Goal: Information Seeking & Learning: Learn about a topic

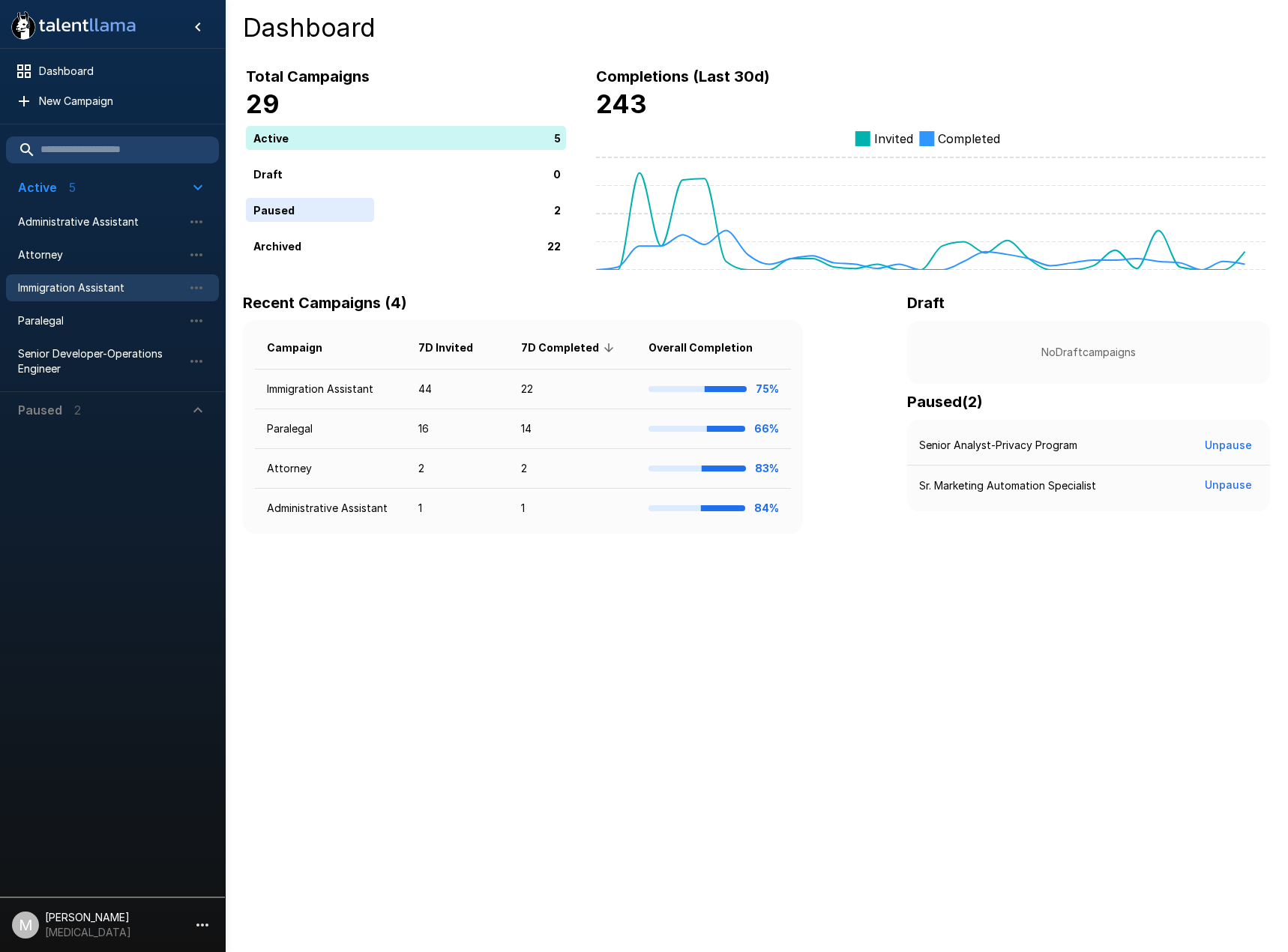
click at [106, 290] on span "Immigration Assistant" at bounding box center [100, 287] width 165 height 15
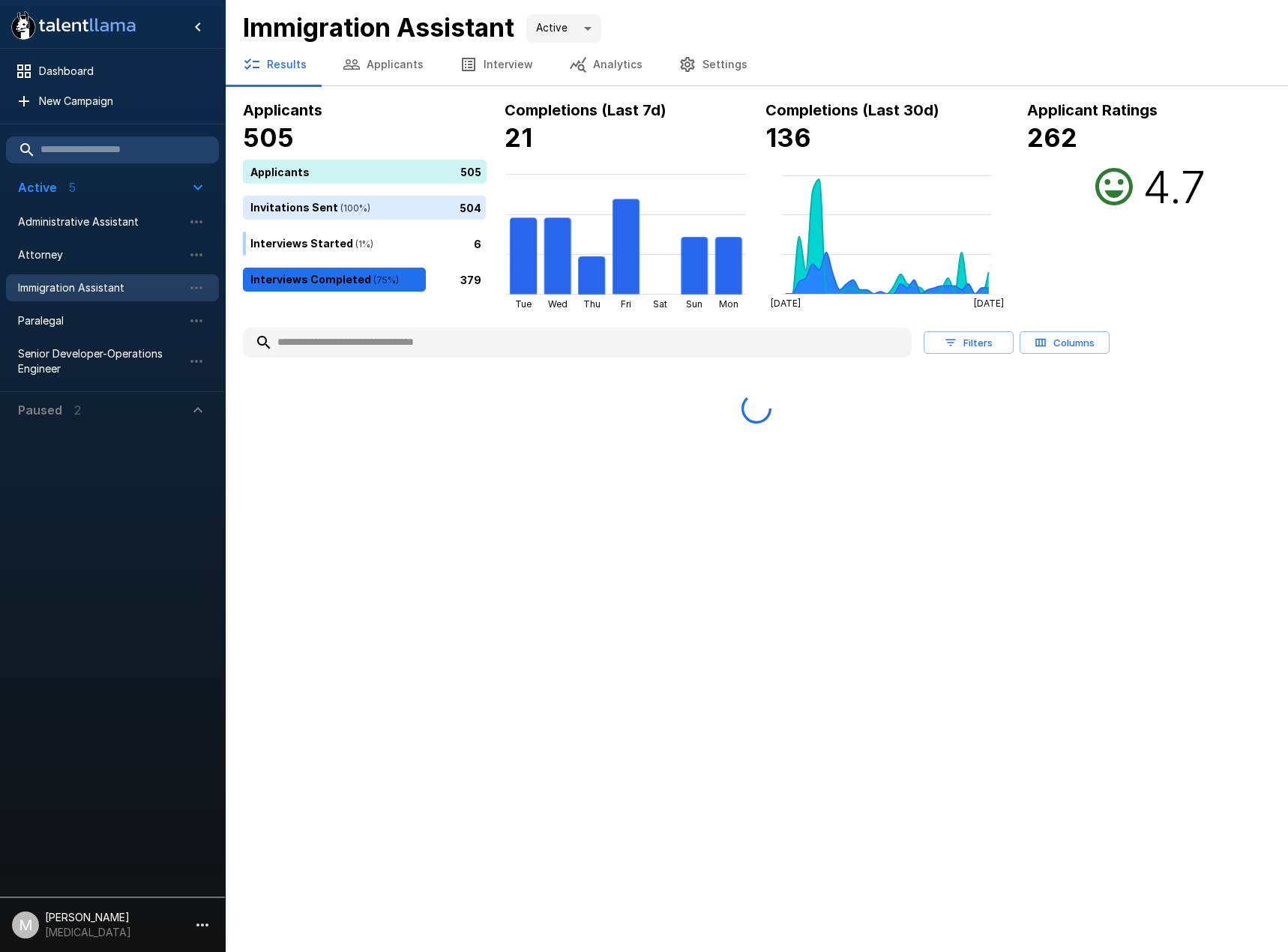
drag, startPoint x: 353, startPoint y: 338, endPoint x: 347, endPoint y: 325, distance: 14.3
click at [355, 338] on input "text" at bounding box center [577, 342] width 668 height 27
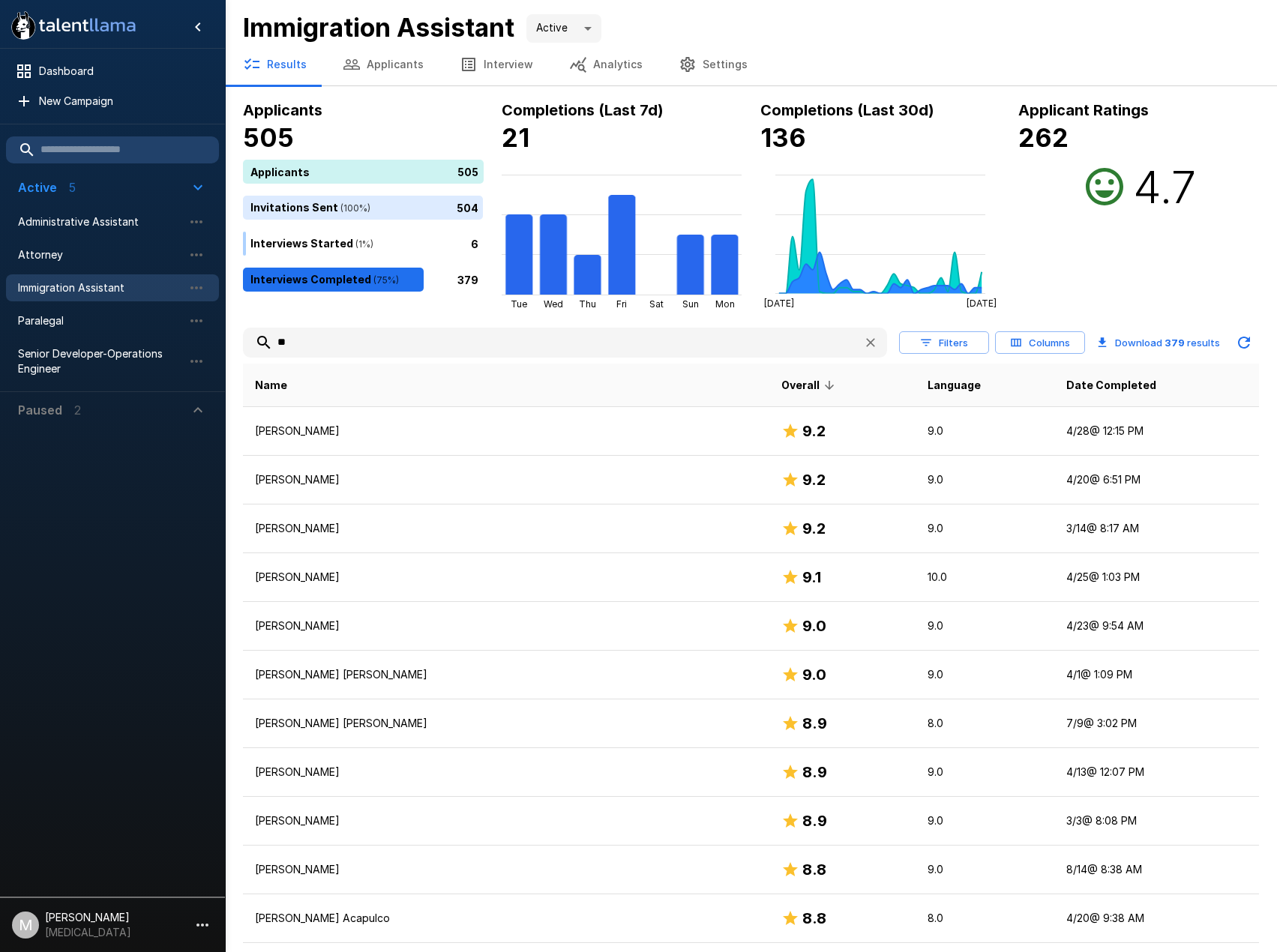
type input "*"
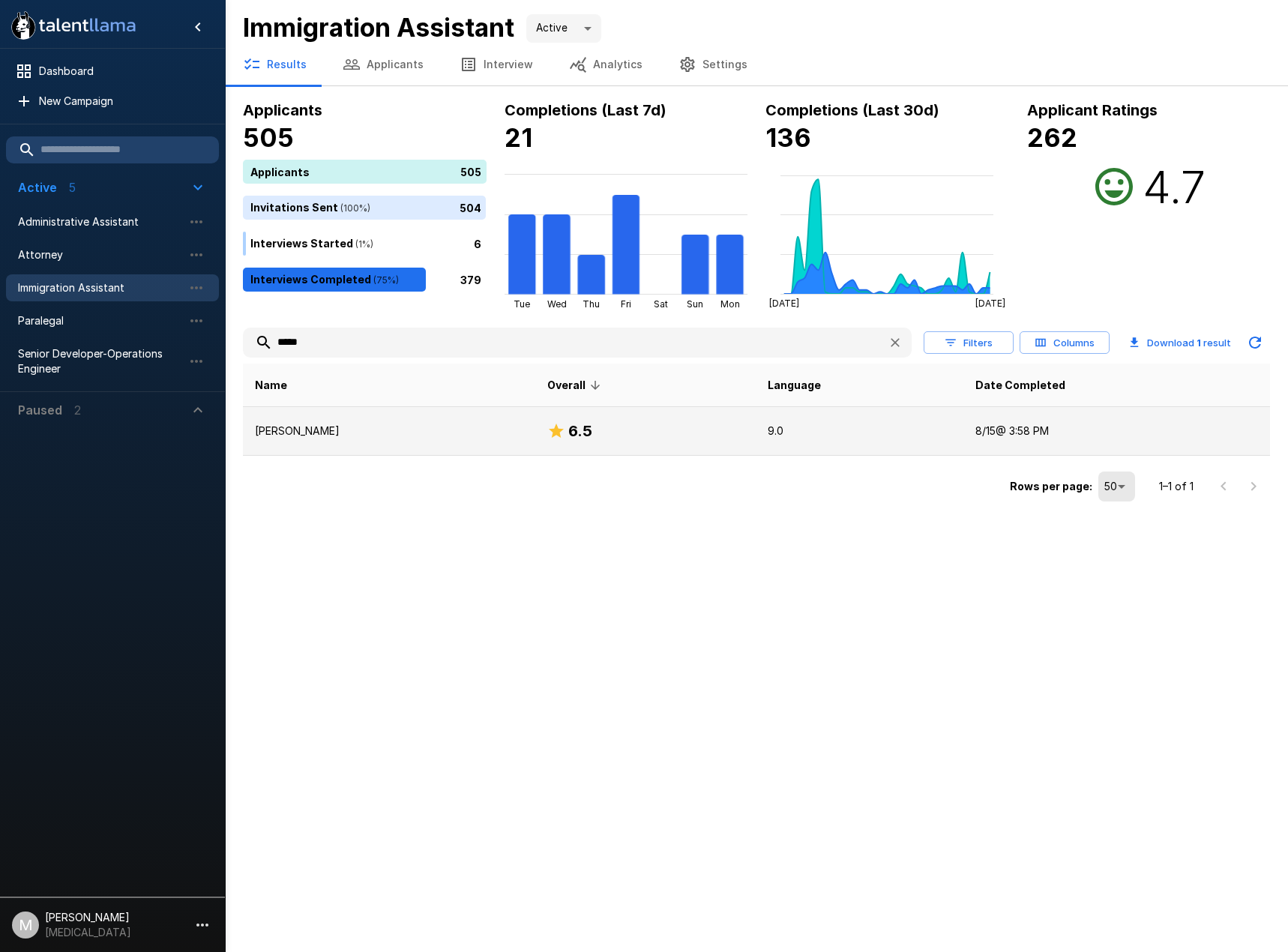
type input "*****"
click at [364, 428] on p "[PERSON_NAME]" at bounding box center [389, 430] width 268 height 15
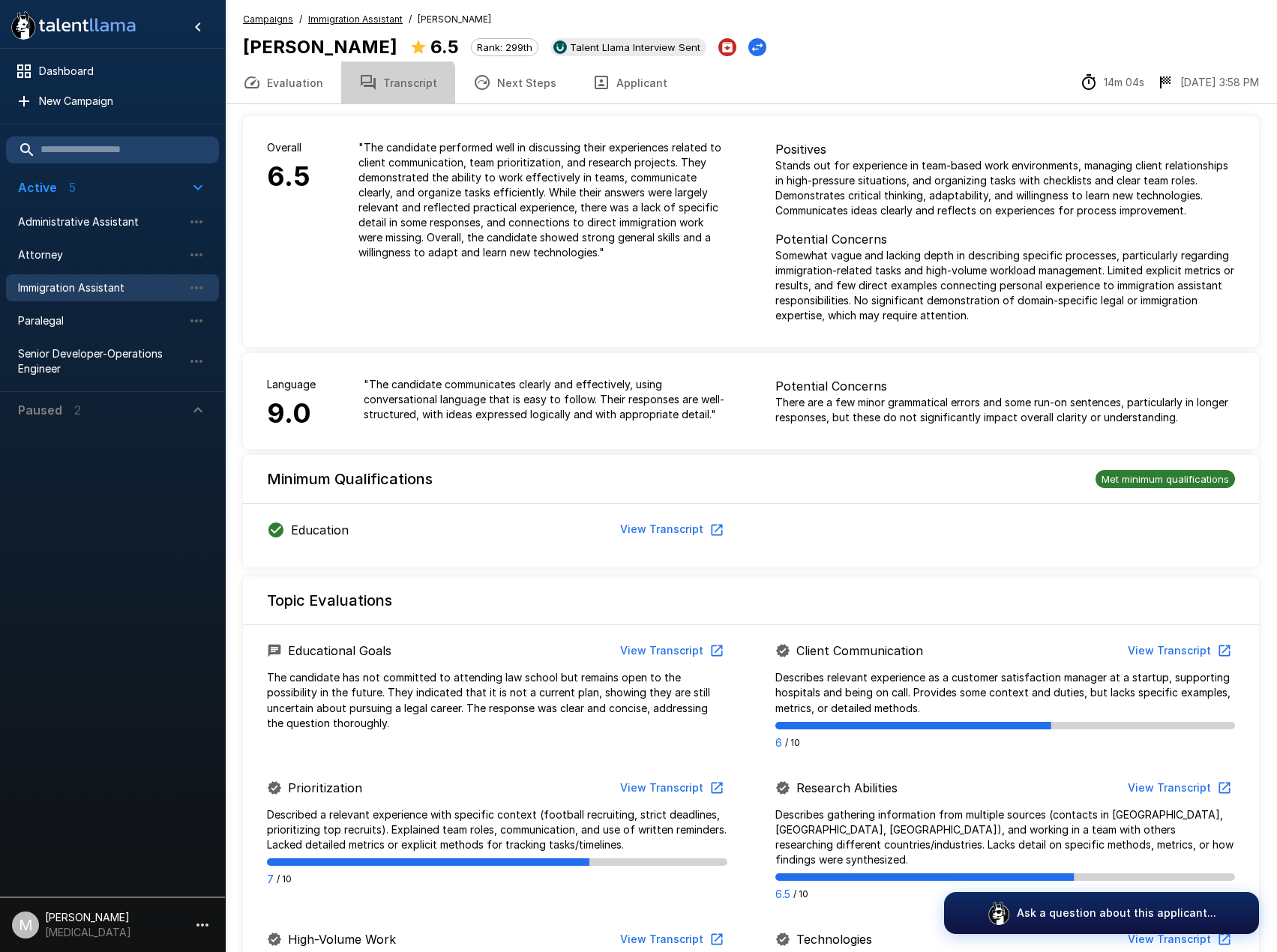
click at [380, 92] on button "Transcript" at bounding box center [398, 82] width 114 height 42
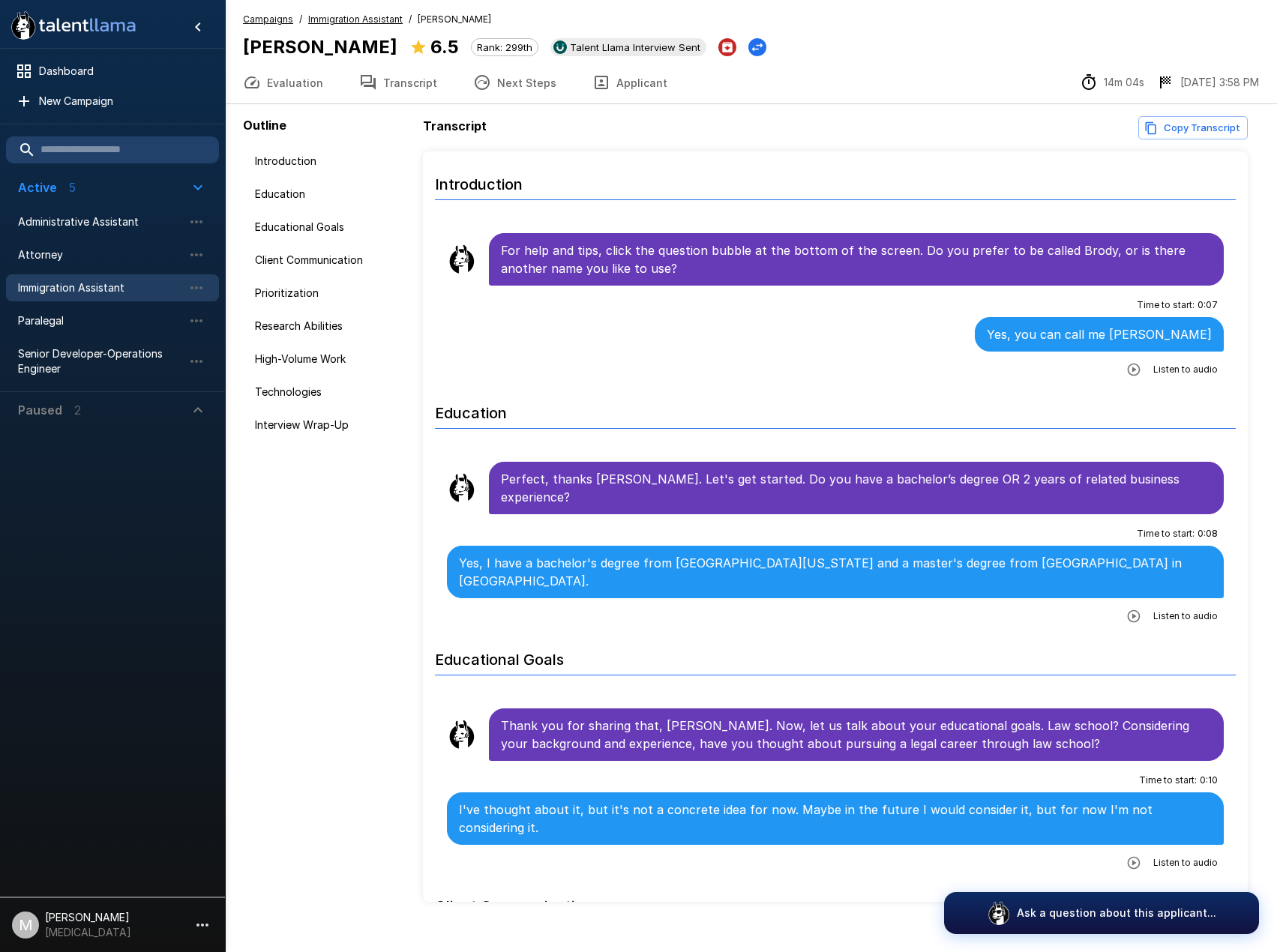
click at [603, 84] on button "Applicant" at bounding box center [630, 82] width 111 height 42
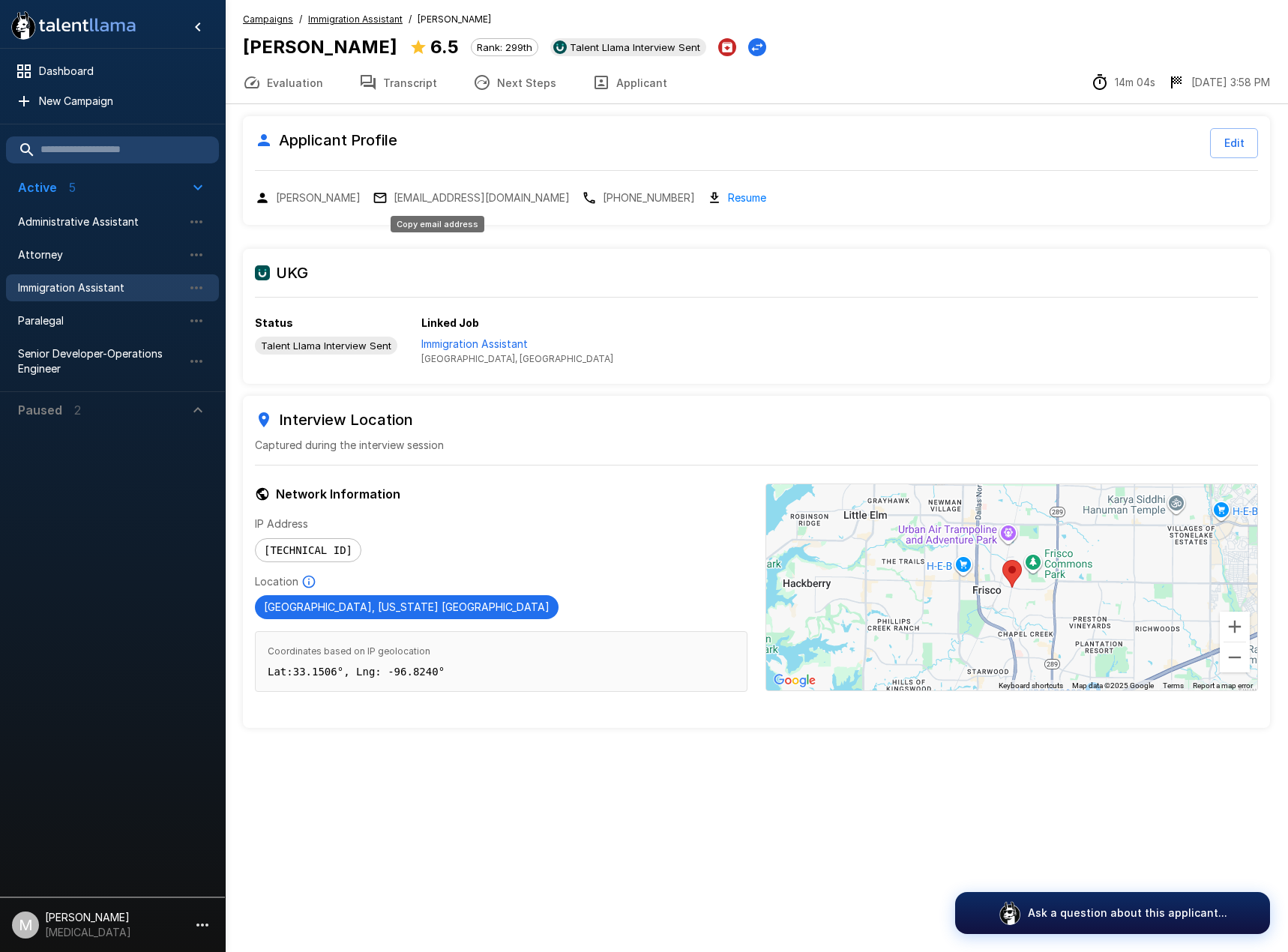
click at [460, 196] on p "[EMAIL_ADDRESS][DOMAIN_NAME]" at bounding box center [482, 197] width 176 height 15
click at [908, 84] on div "Evaluation Transcript Next Steps Applicant 14m 04s [DATE] 3:58 PM" at bounding box center [756, 83] width 1063 height 43
click at [94, 280] on span "Immigration Assistant" at bounding box center [100, 287] width 165 height 15
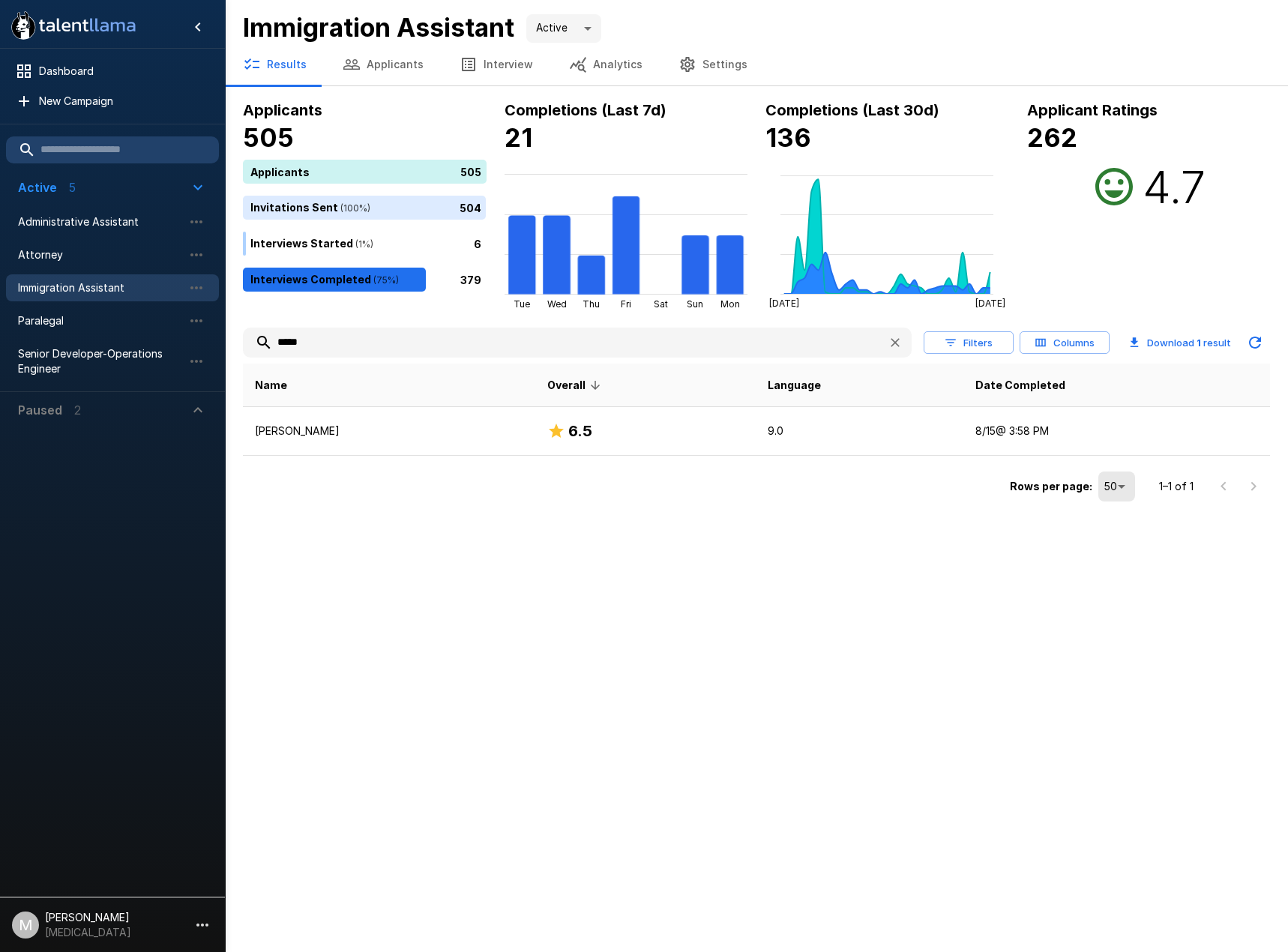
drag, startPoint x: 332, startPoint y: 344, endPoint x: -1, endPoint y: 314, distance: 334.3
click at [0, 314] on html ".st0{fill:#FFFFFF;} .st1{fill:#76a4ed;} Dashboard New Campaign Active 5 Adminis…" at bounding box center [644, 476] width 1288 height 952
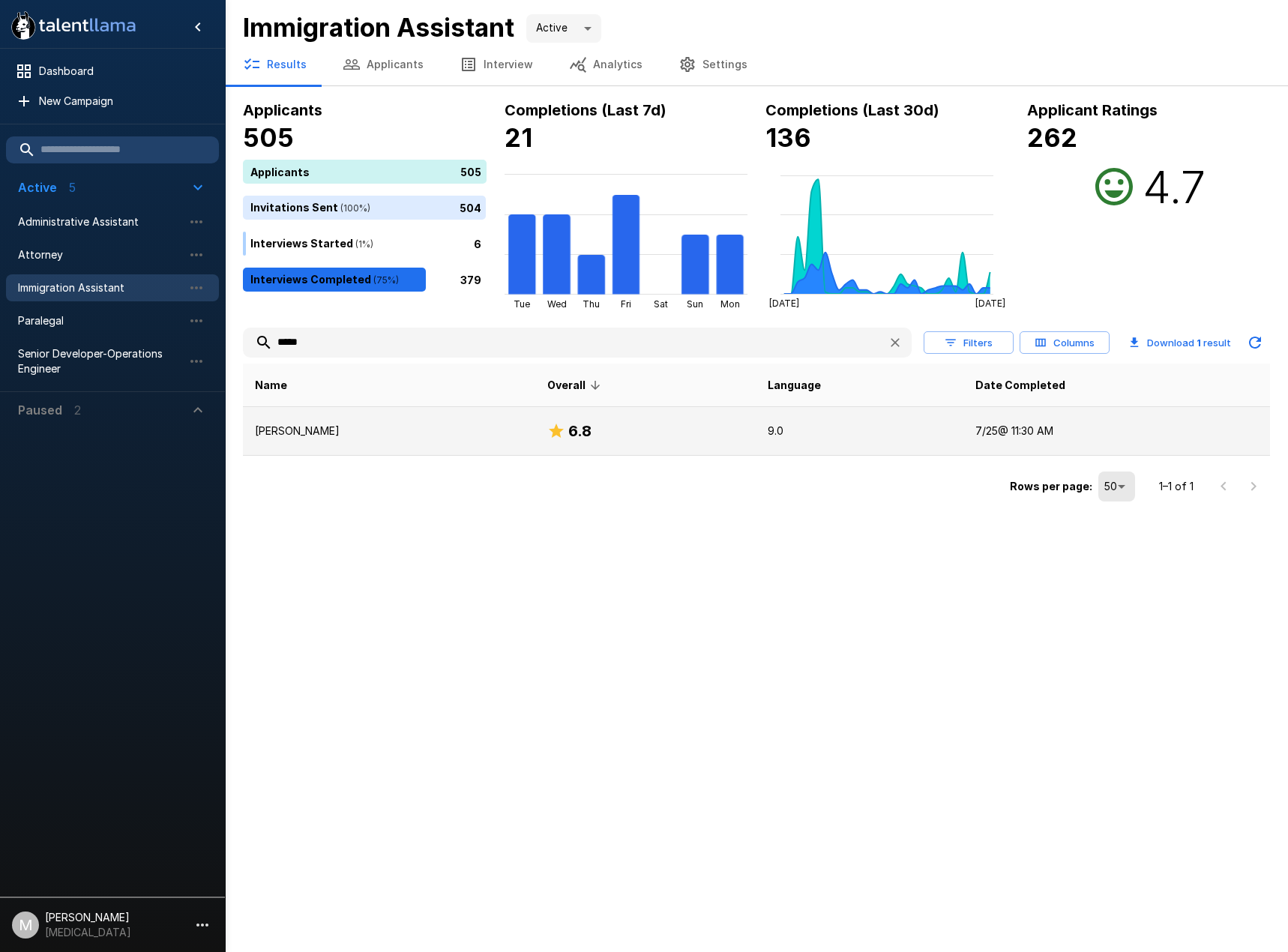
type input "*****"
click at [304, 452] on td "[PERSON_NAME]" at bounding box center [388, 431] width 292 height 49
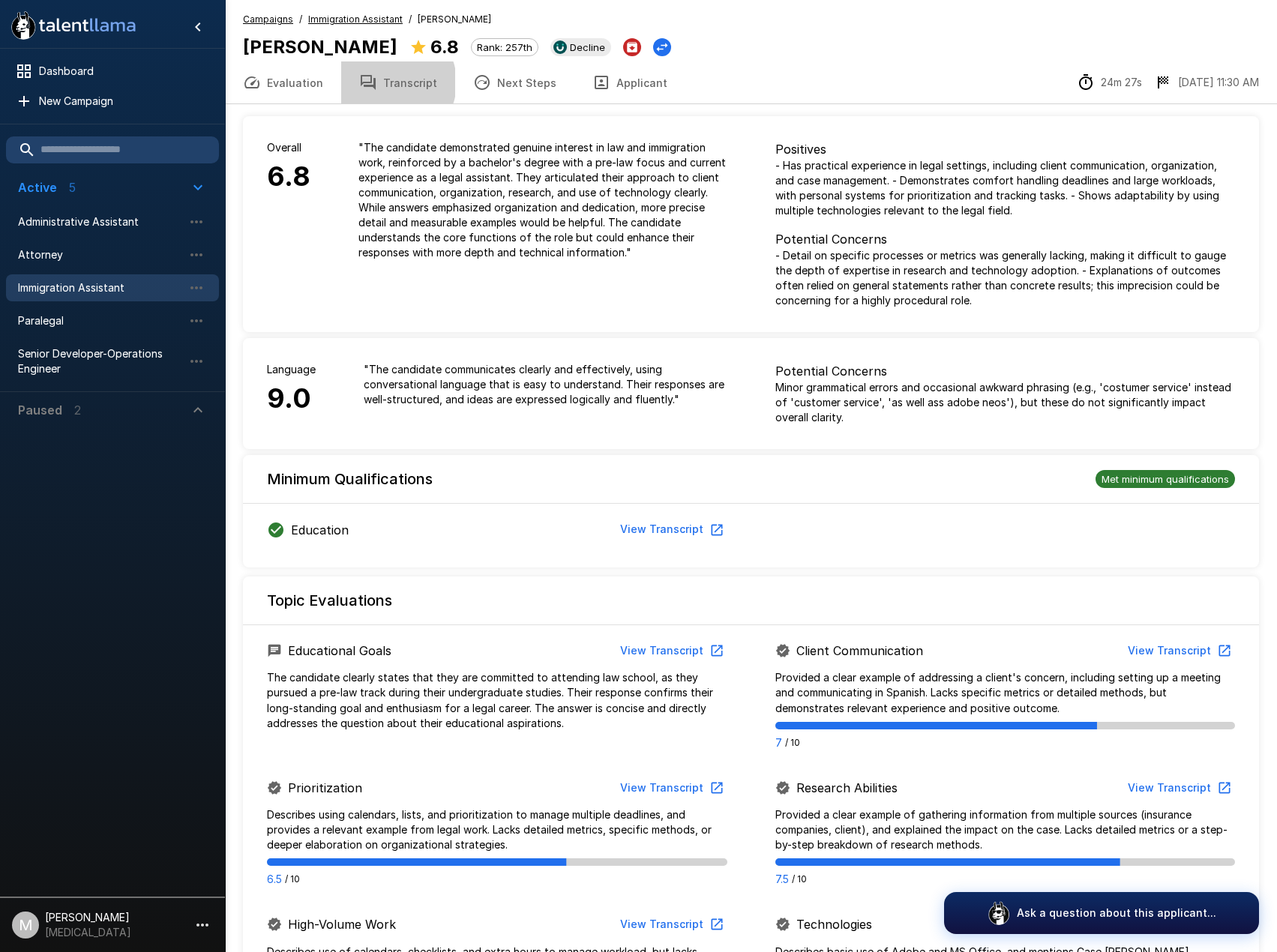
click at [385, 83] on button "Transcript" at bounding box center [398, 82] width 114 height 42
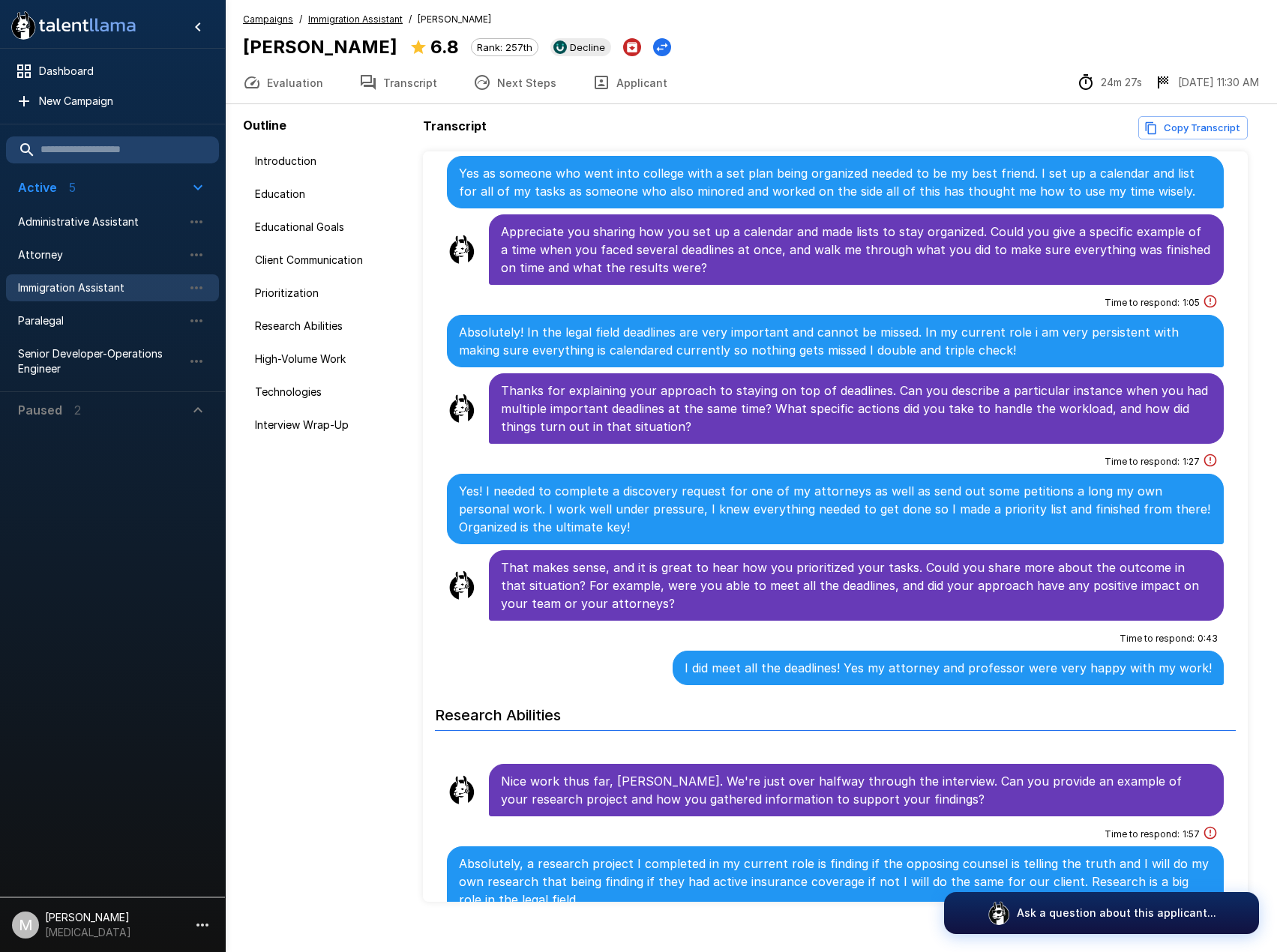
scroll to position [1799, 0]
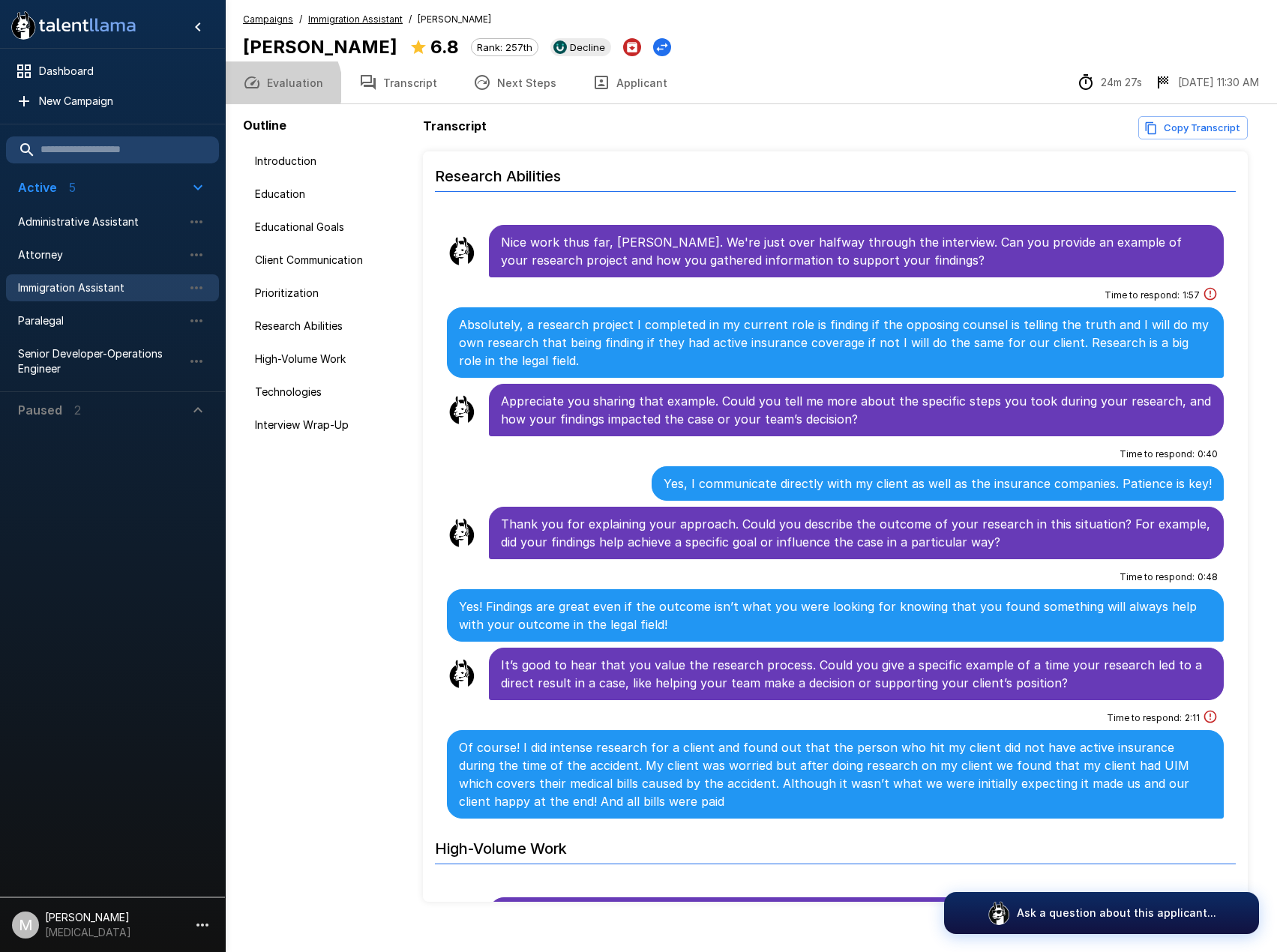
click at [274, 87] on button "Evaluation" at bounding box center [283, 82] width 116 height 42
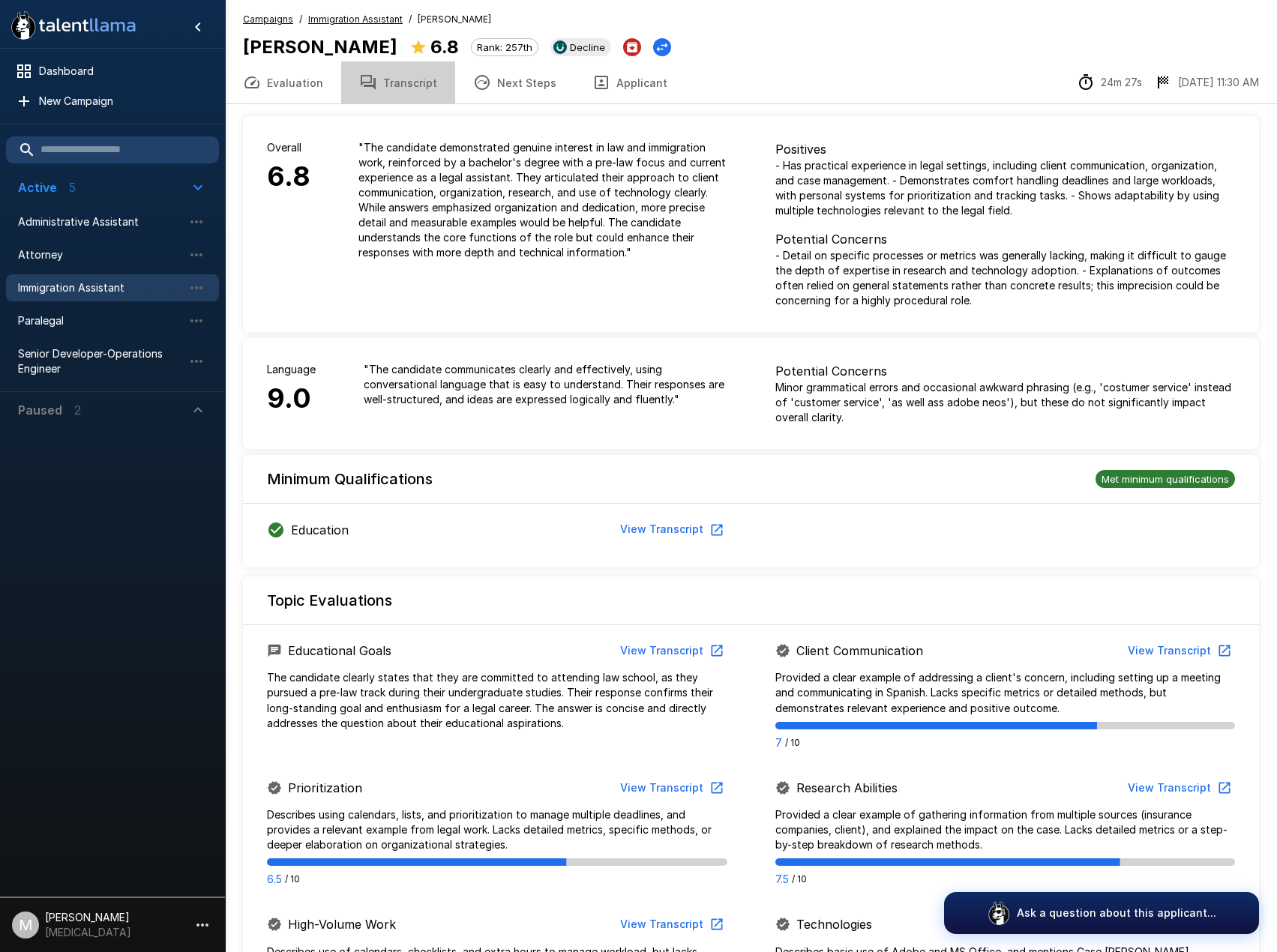
click at [398, 89] on button "Transcript" at bounding box center [398, 82] width 114 height 42
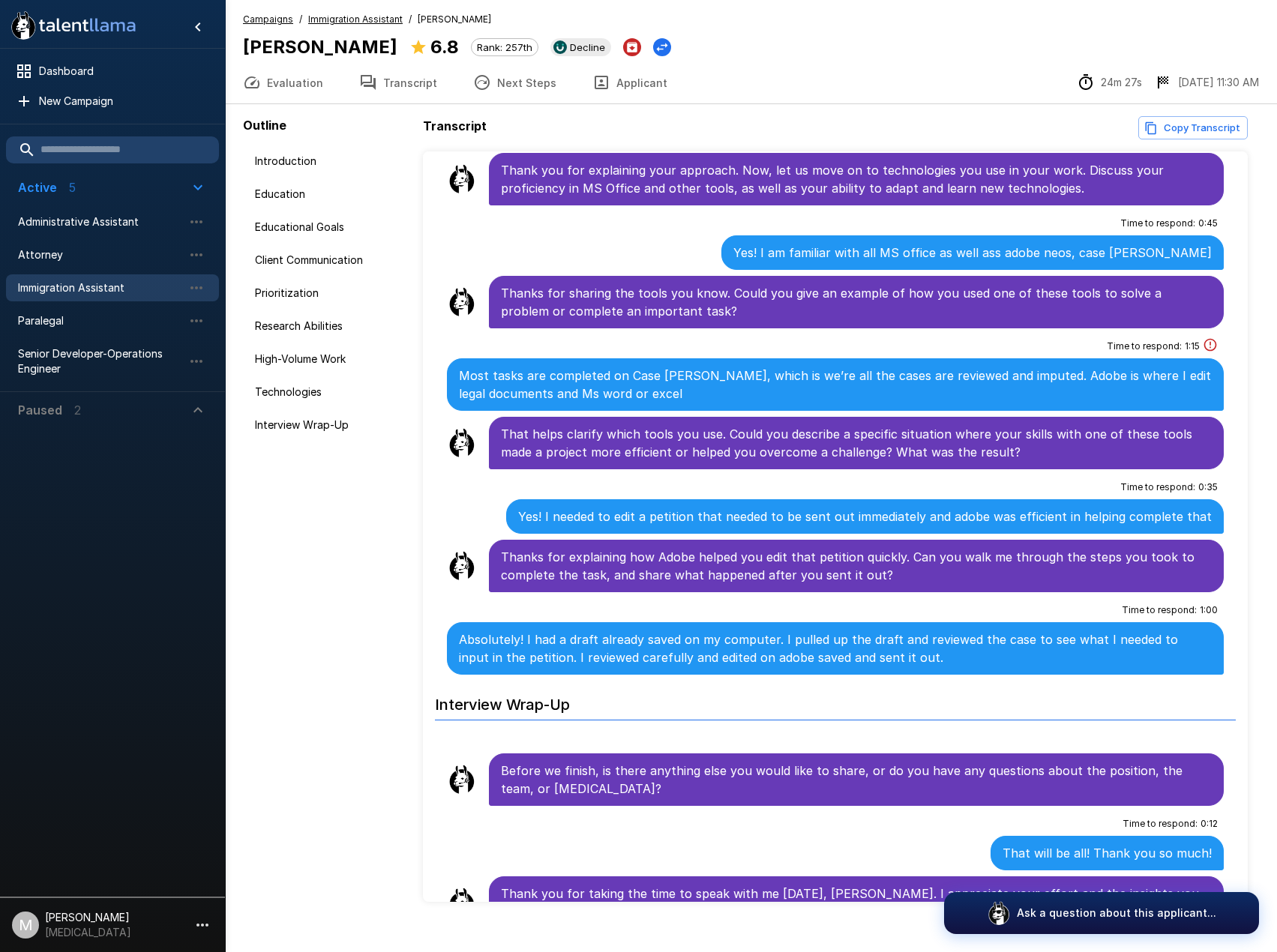
scroll to position [21, 0]
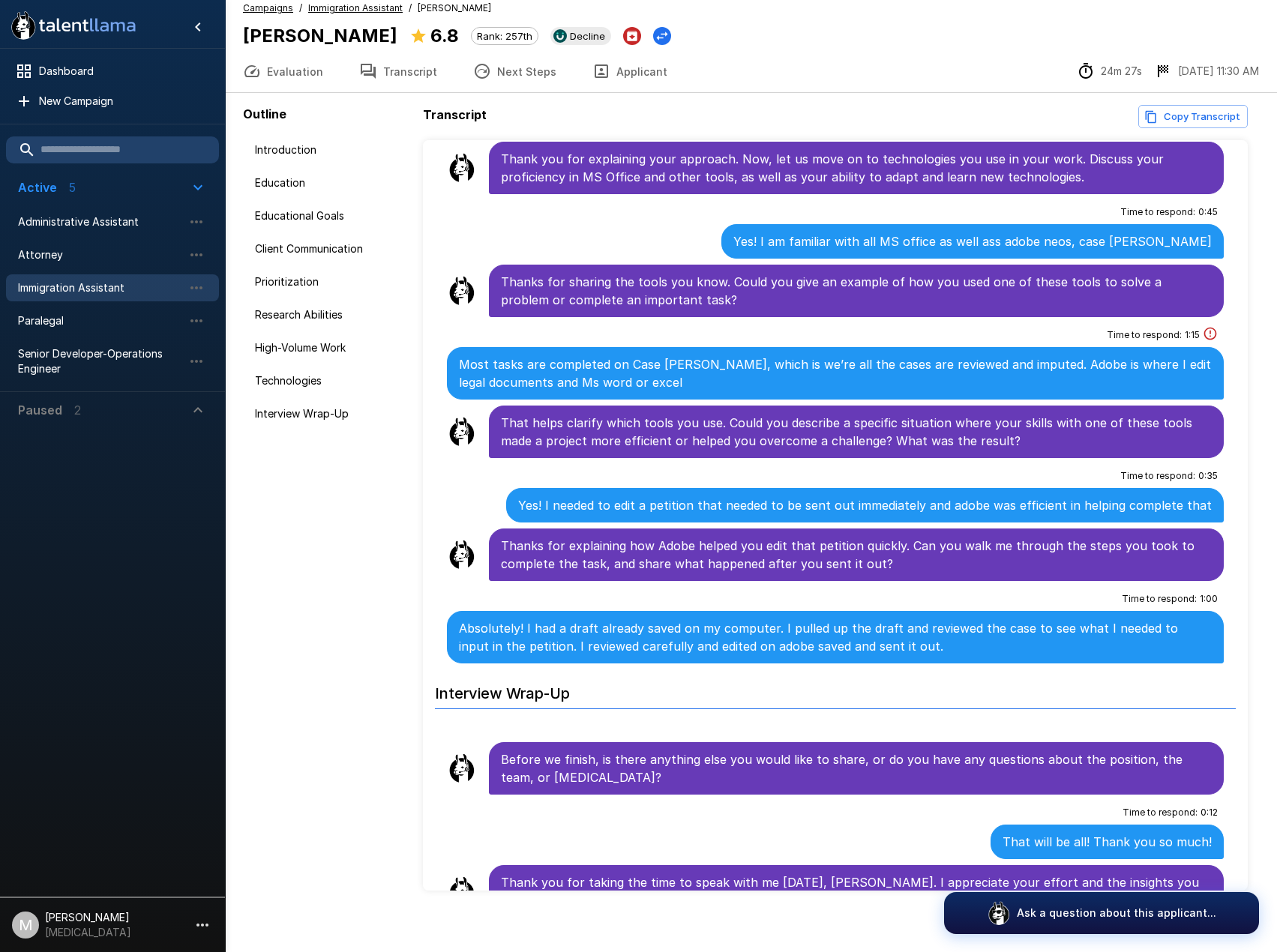
scroll to position [21, 0]
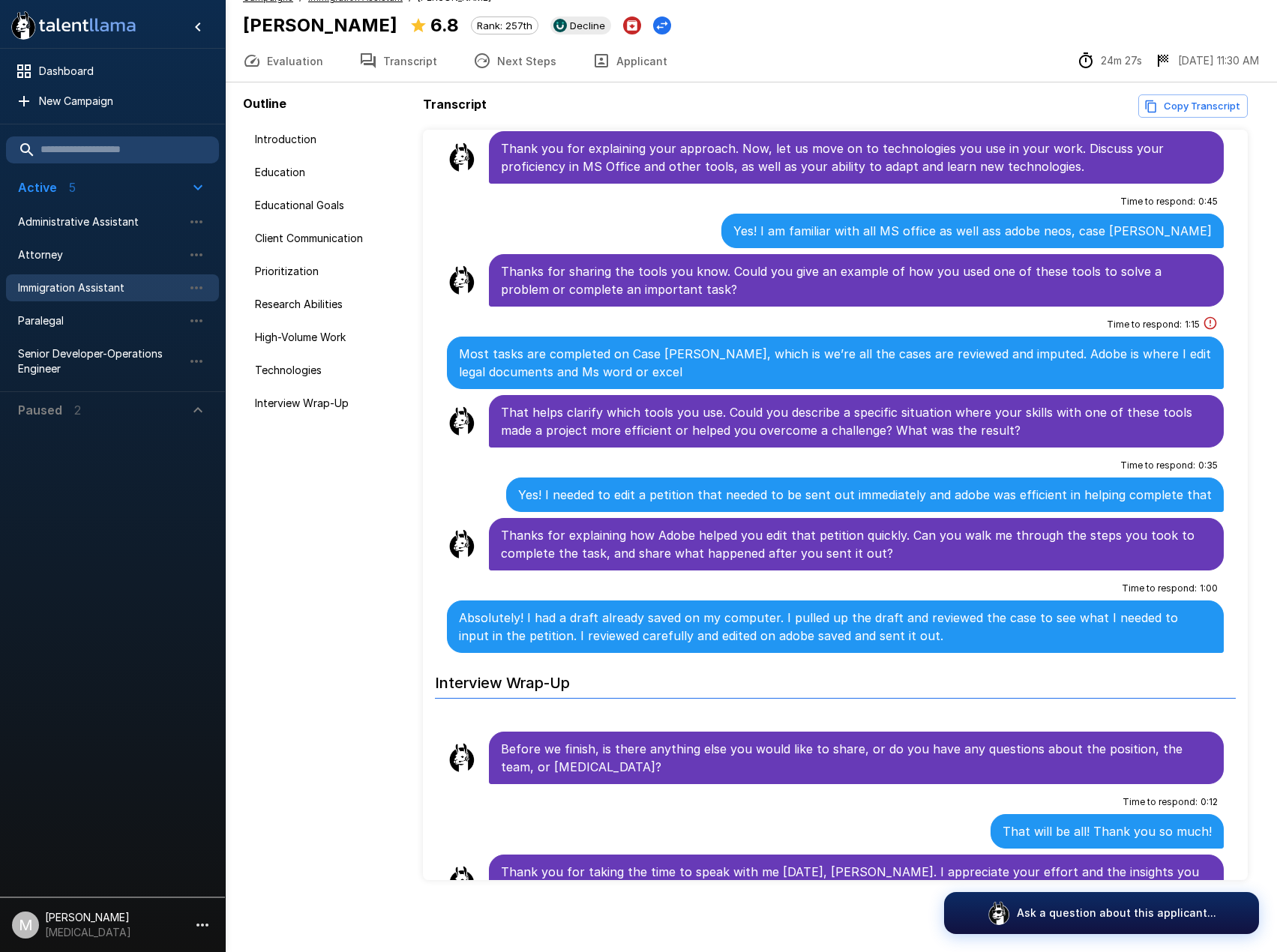
click at [275, 62] on button "Evaluation" at bounding box center [283, 60] width 116 height 42
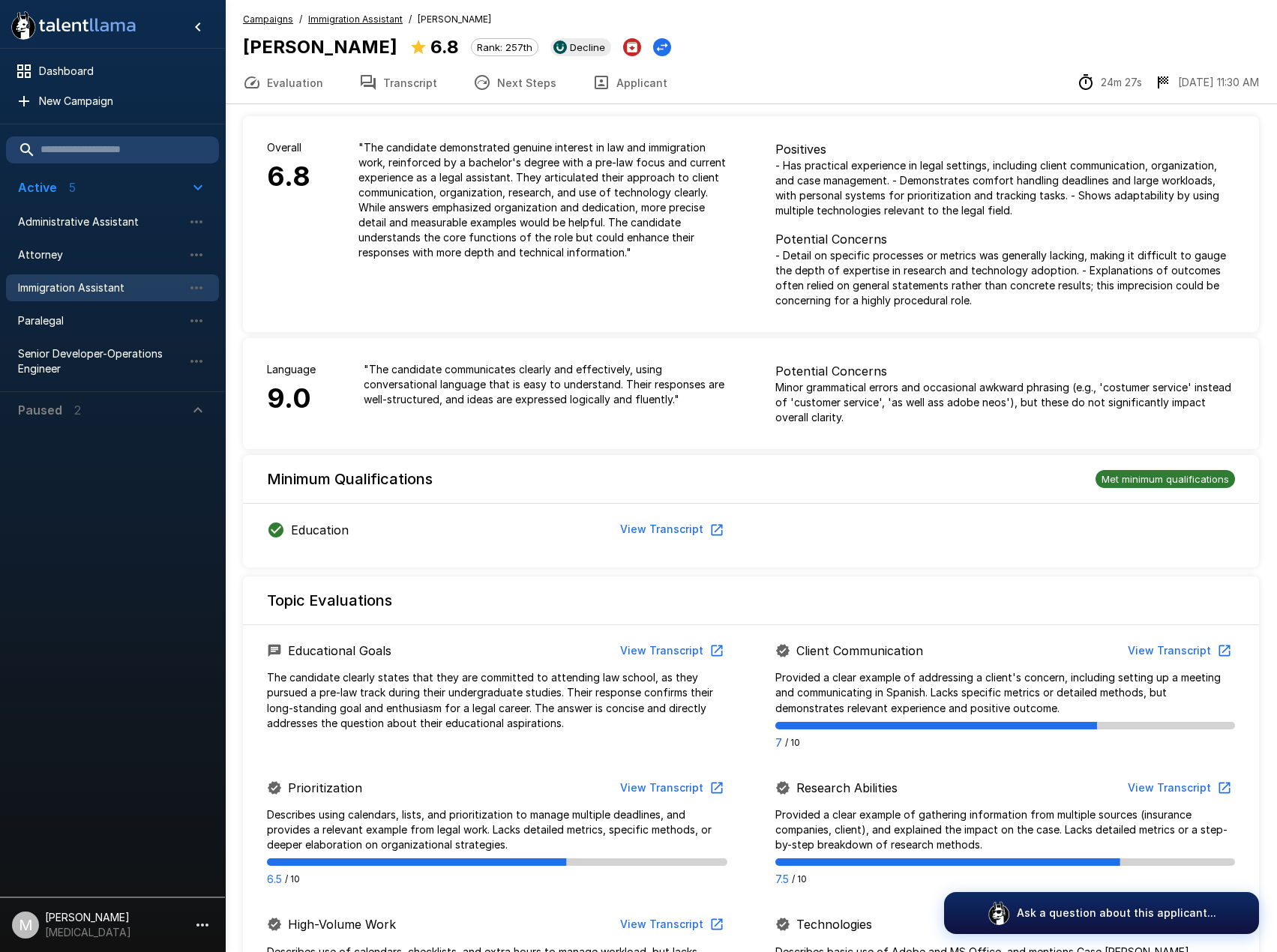
click at [374, 79] on button "Transcript" at bounding box center [398, 82] width 114 height 42
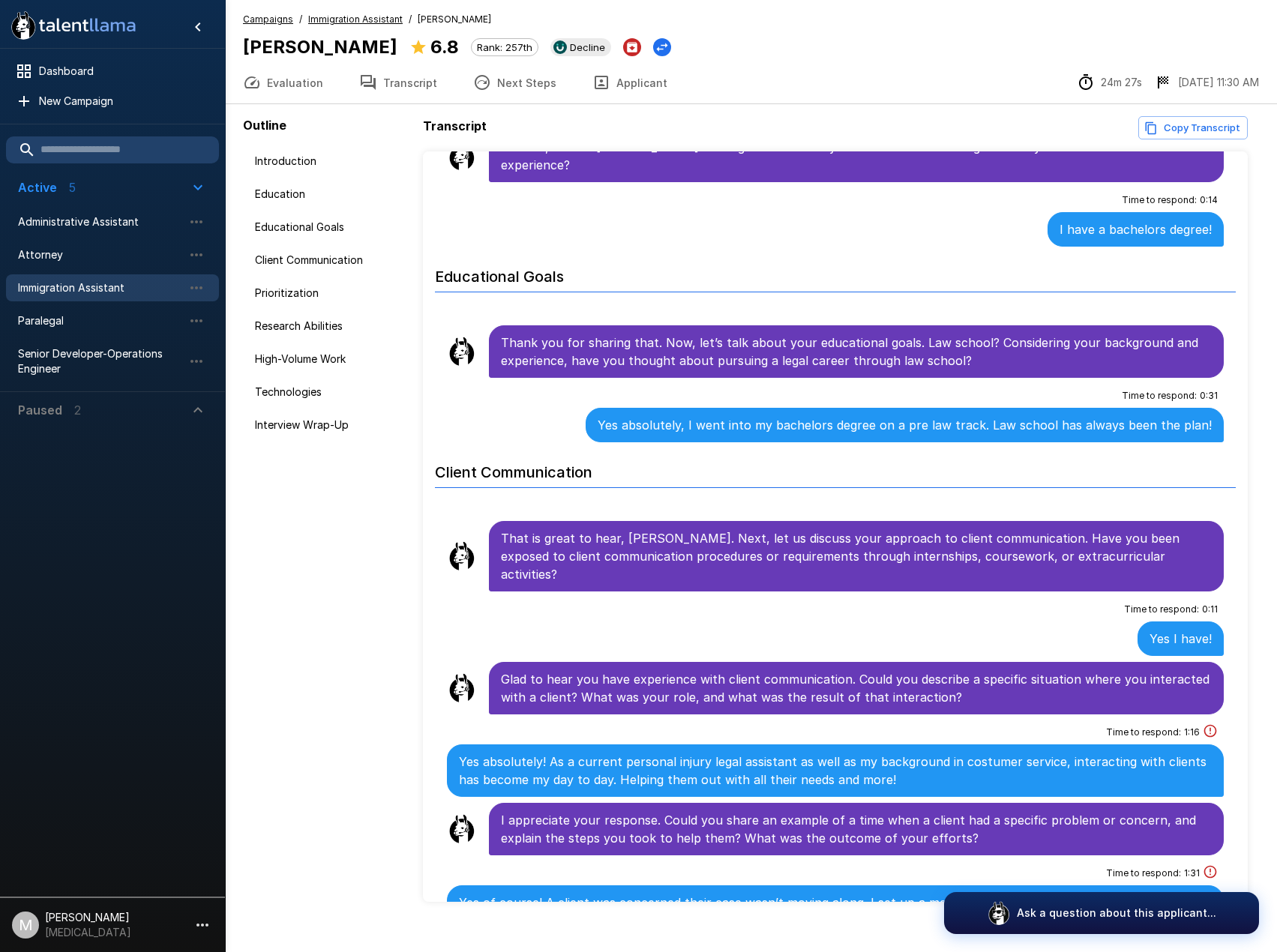
scroll to position [300, 0]
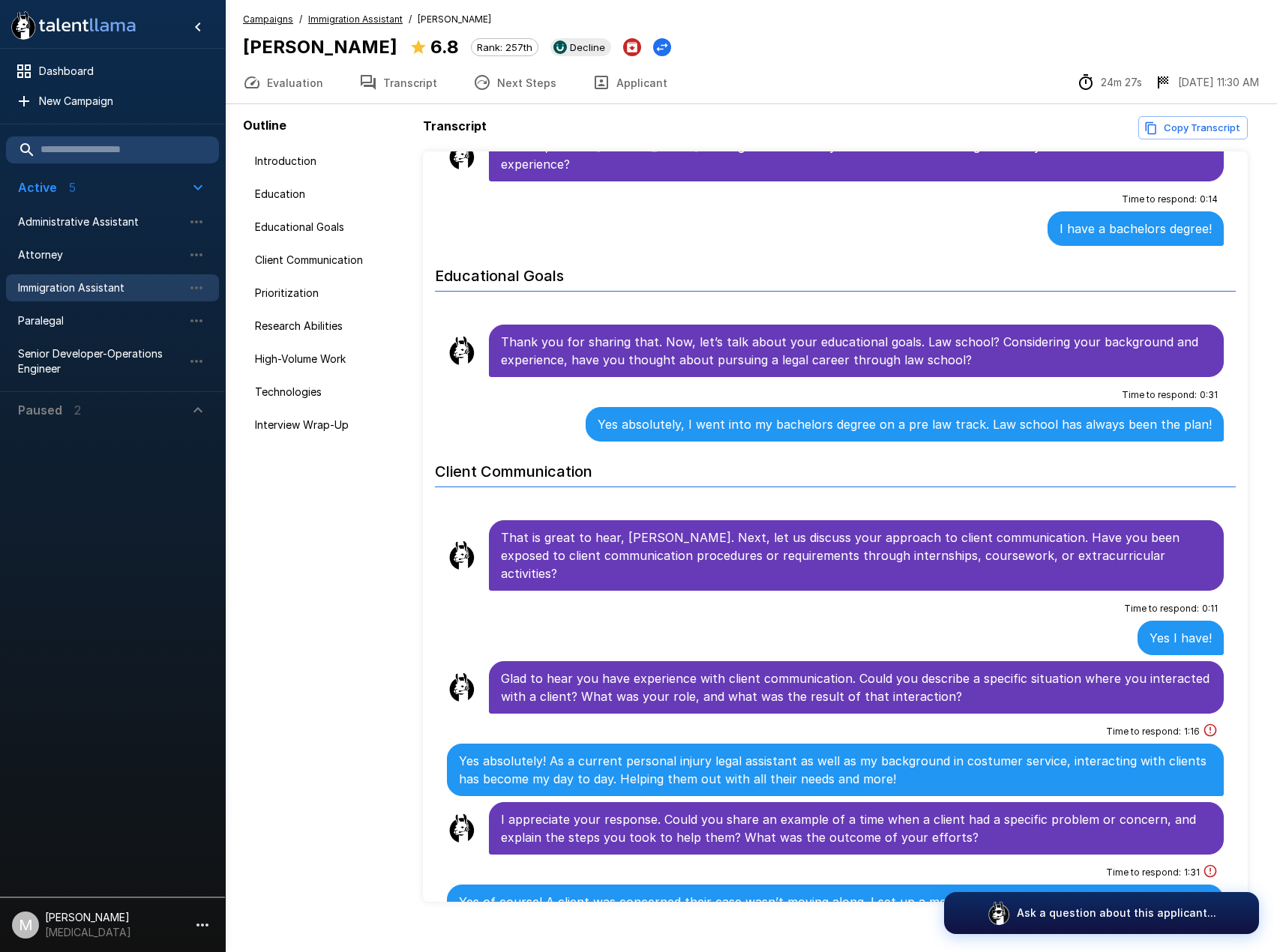
click at [517, 80] on button "Next Steps" at bounding box center [515, 82] width 119 height 42
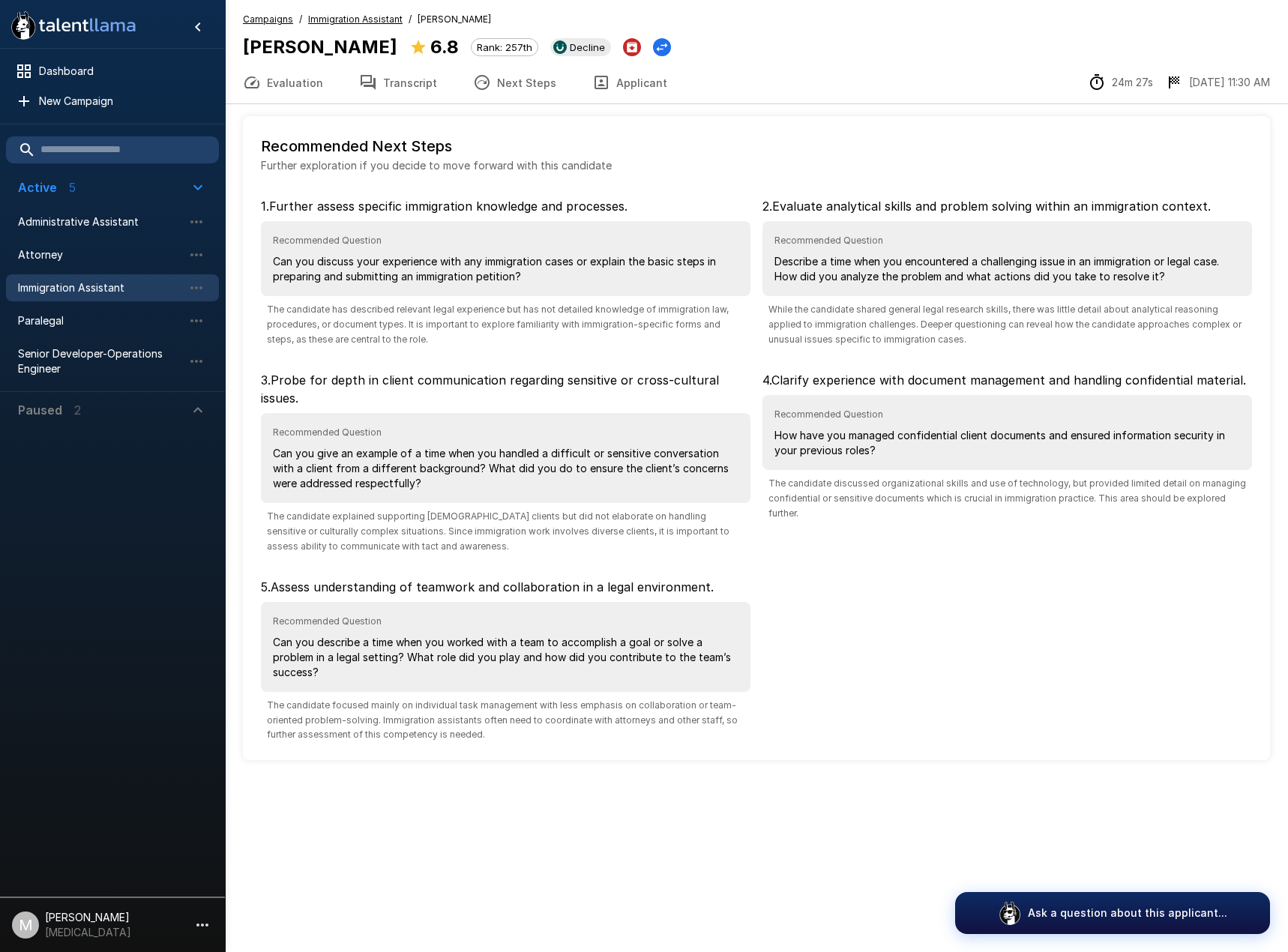
click at [622, 68] on button "Applicant" at bounding box center [629, 82] width 111 height 42
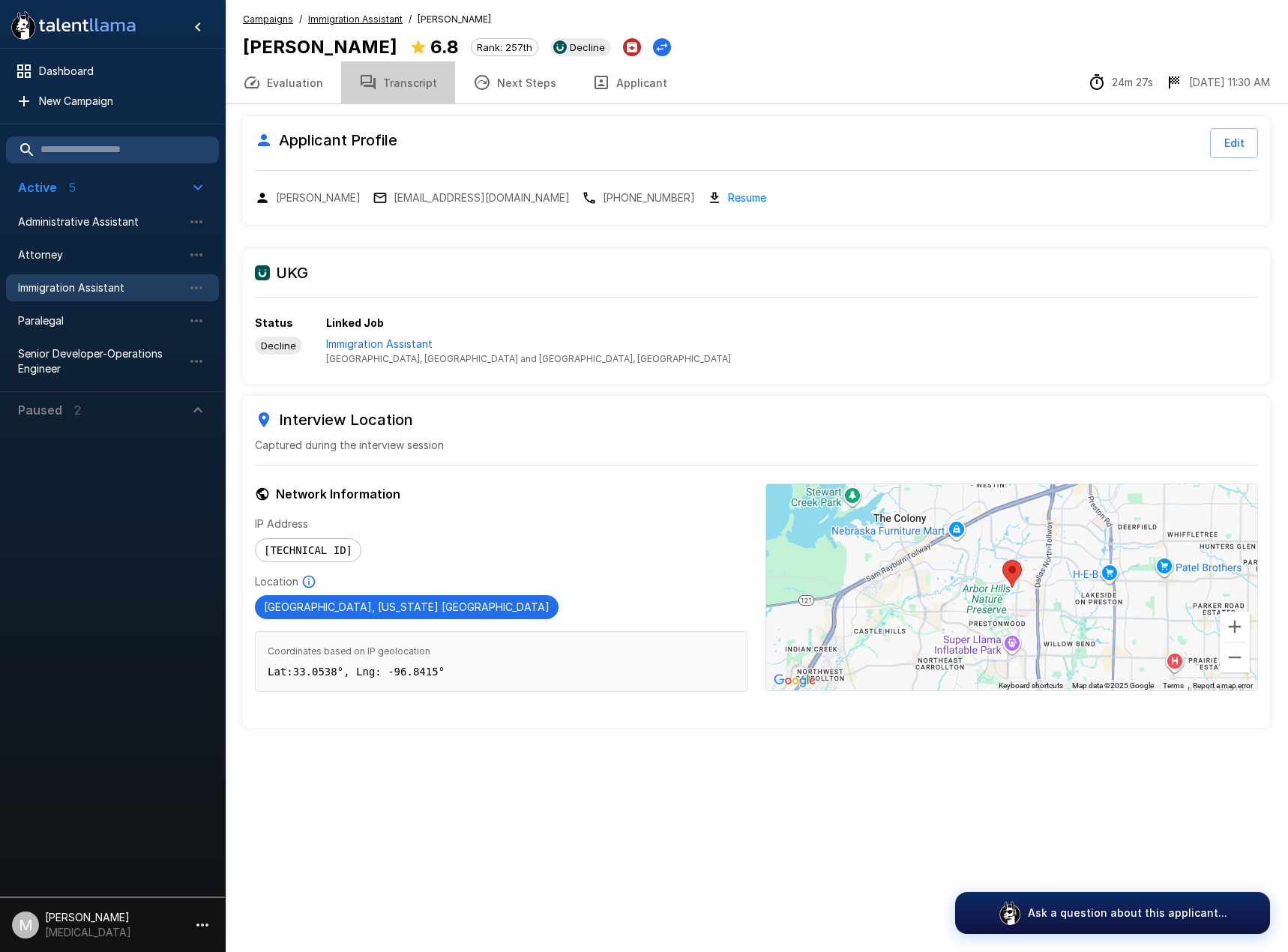
click at [395, 90] on button "Transcript" at bounding box center [398, 82] width 114 height 42
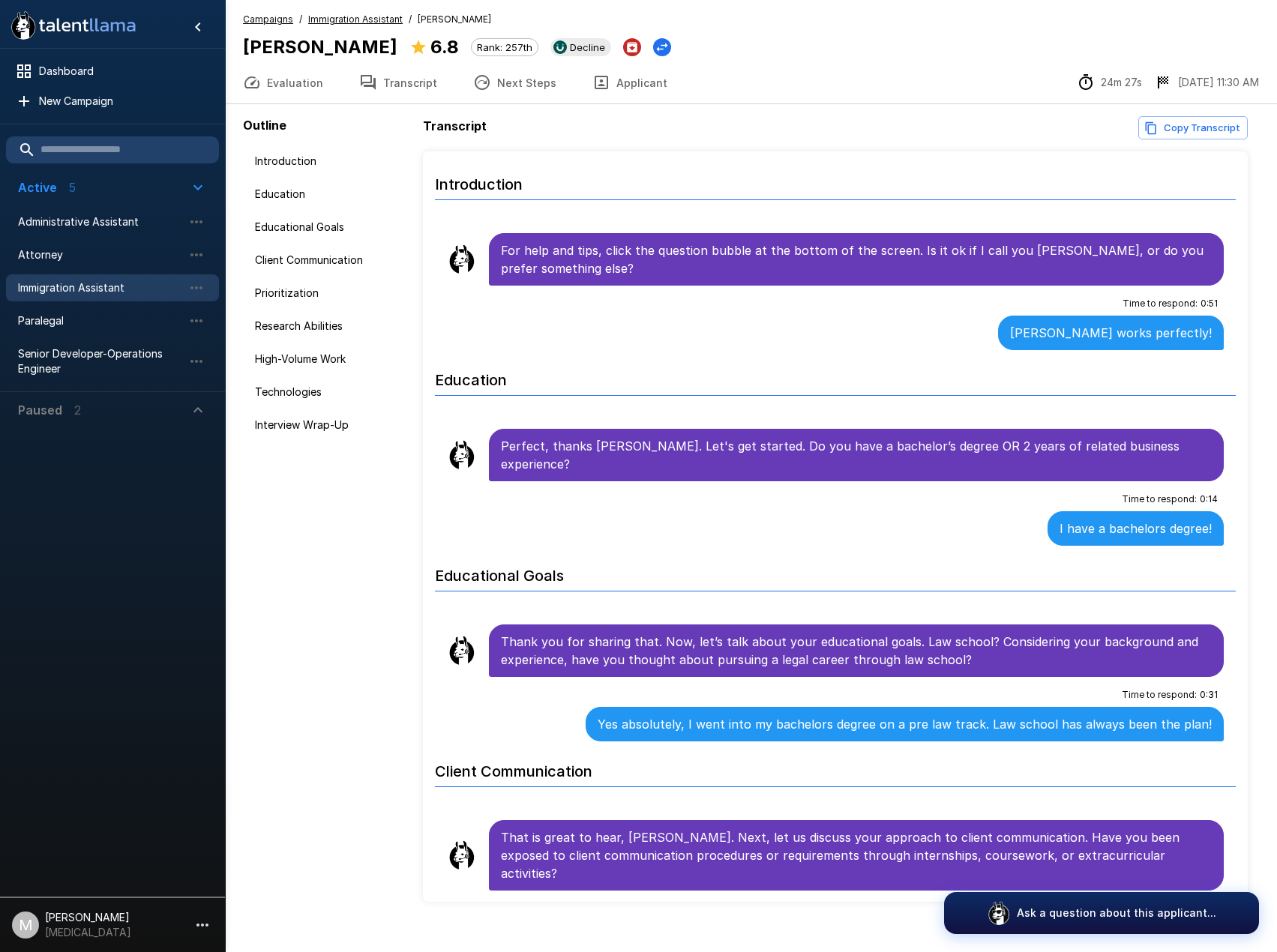
click at [615, 87] on button "Applicant" at bounding box center [630, 82] width 111 height 42
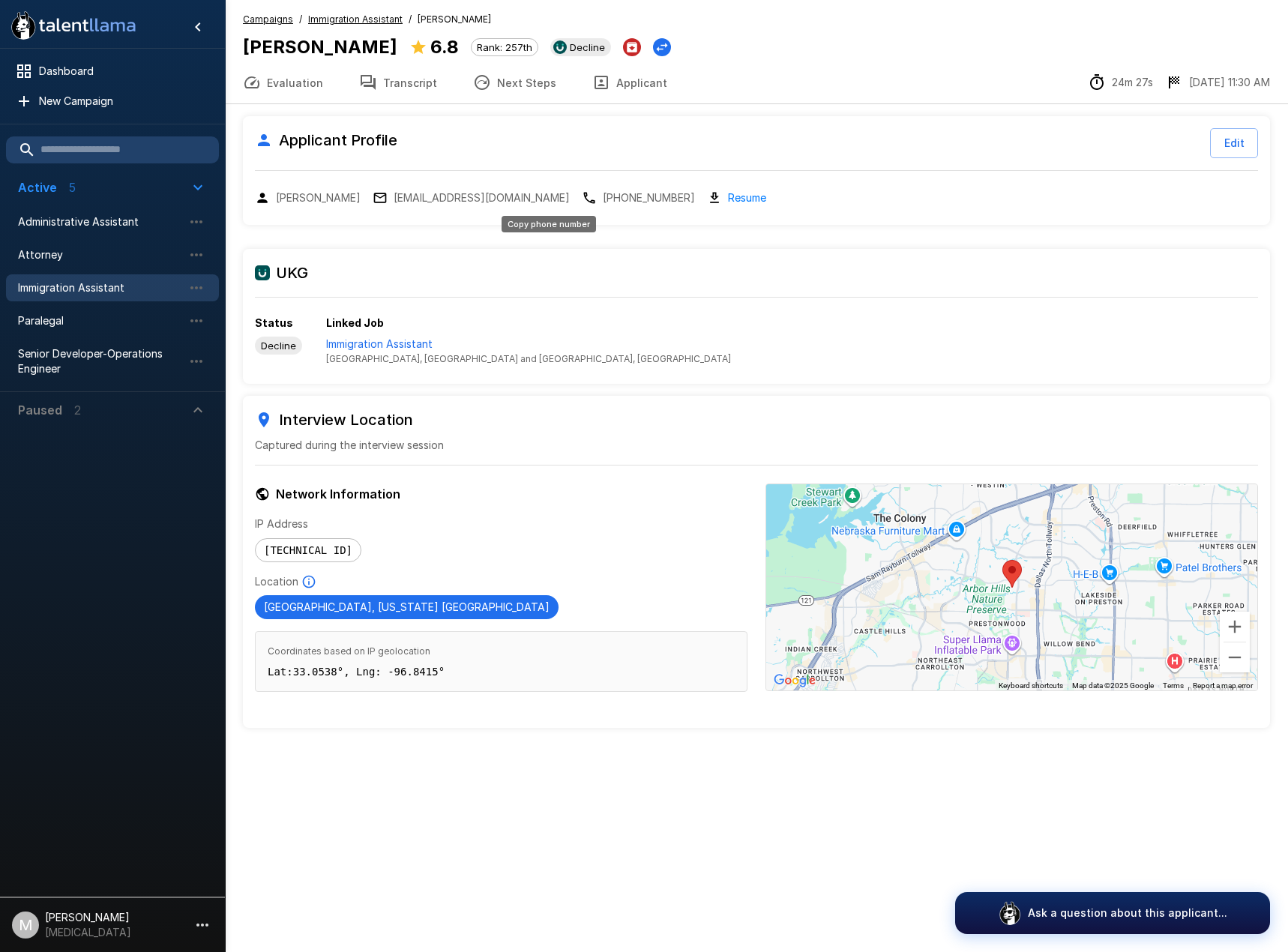
click at [603, 190] on p "[PHONE_NUMBER]" at bounding box center [649, 197] width 92 height 15
click at [396, 79] on button "Transcript" at bounding box center [398, 82] width 114 height 42
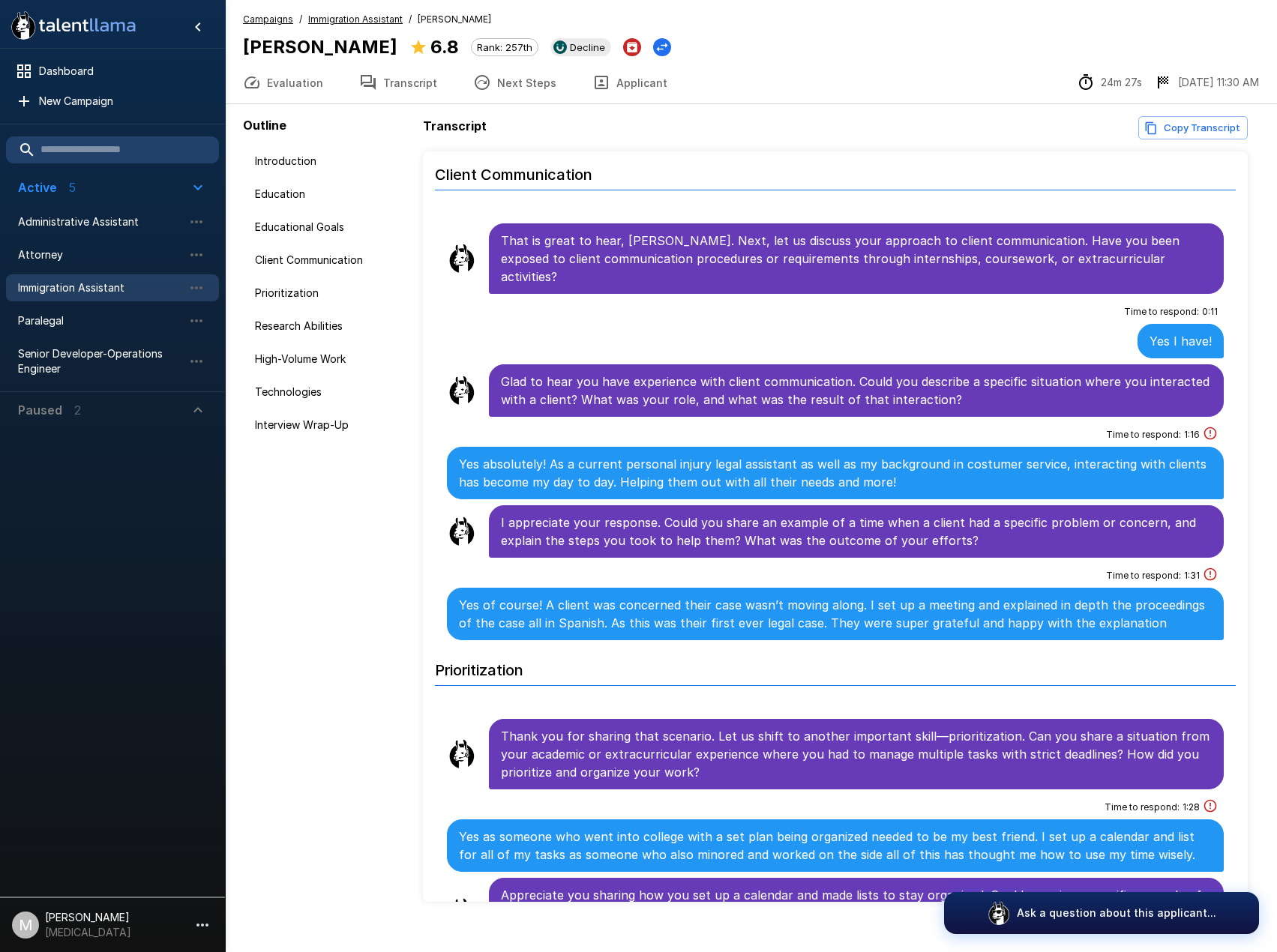
scroll to position [600, 0]
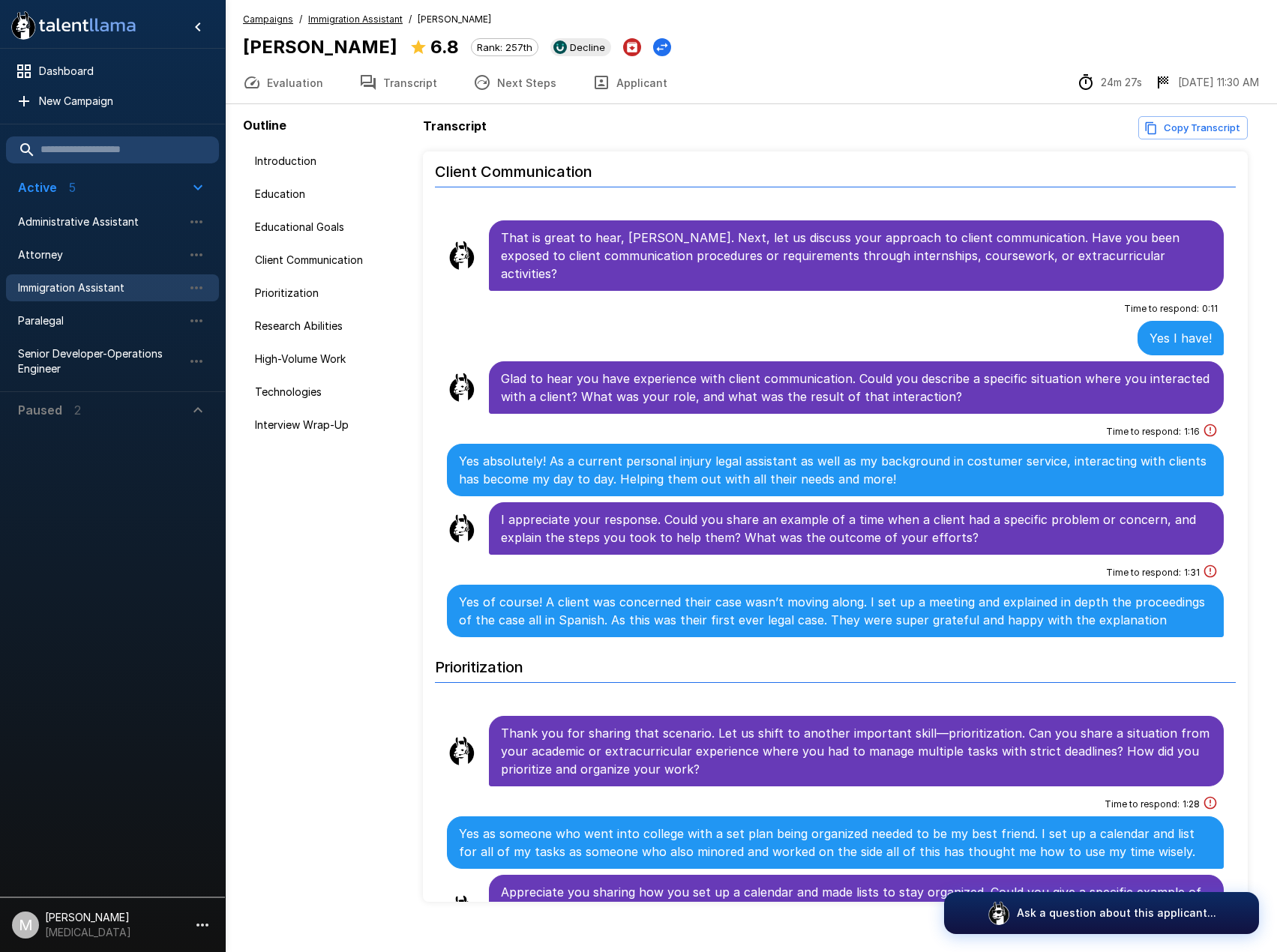
click at [263, 577] on div "Outline Introduction Education Educational Goals Client Communication Prioritiz…" at bounding box center [333, 509] width 180 height 786
